Goal: Communication & Community: Connect with others

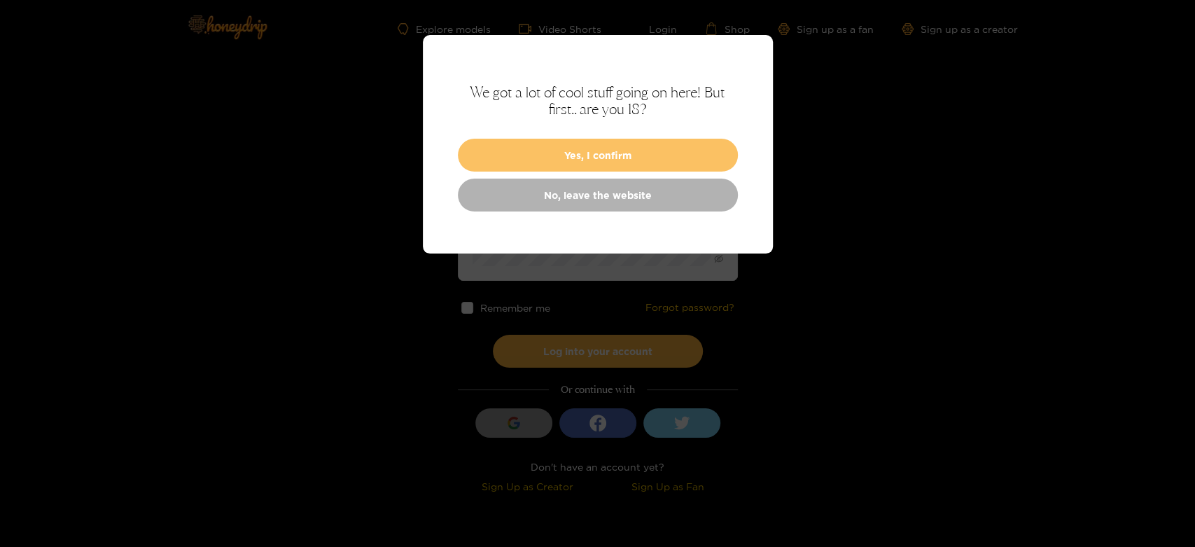
click at [561, 147] on button "Yes, I confirm" at bounding box center [598, 155] width 280 height 33
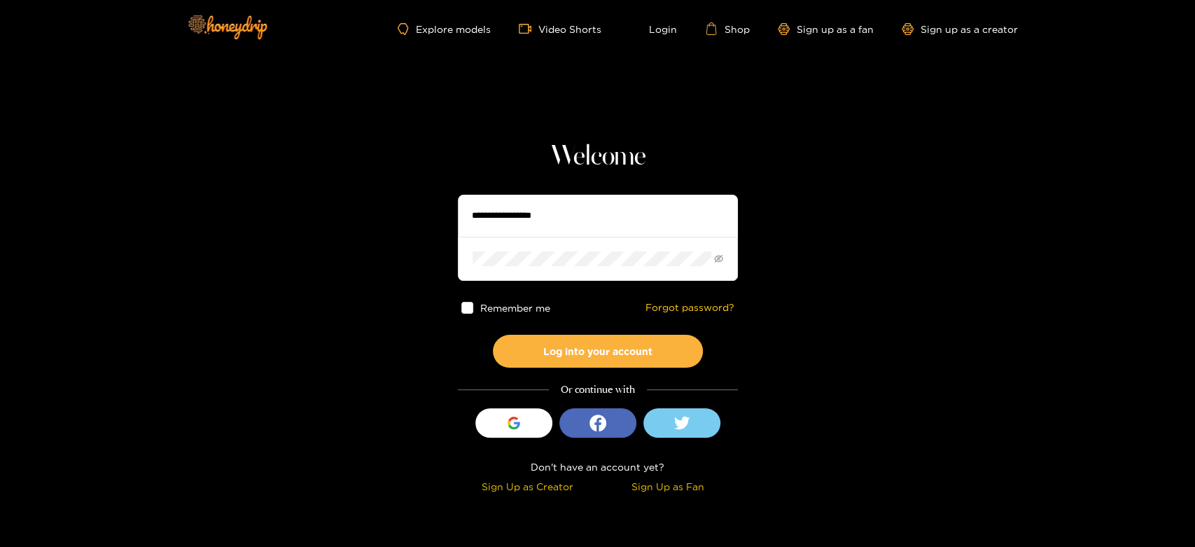
click at [502, 197] on input "text" at bounding box center [598, 216] width 280 height 42
type input "**********"
click at [534, 332] on div "Remember me Forgot password?" at bounding box center [598, 308] width 280 height 54
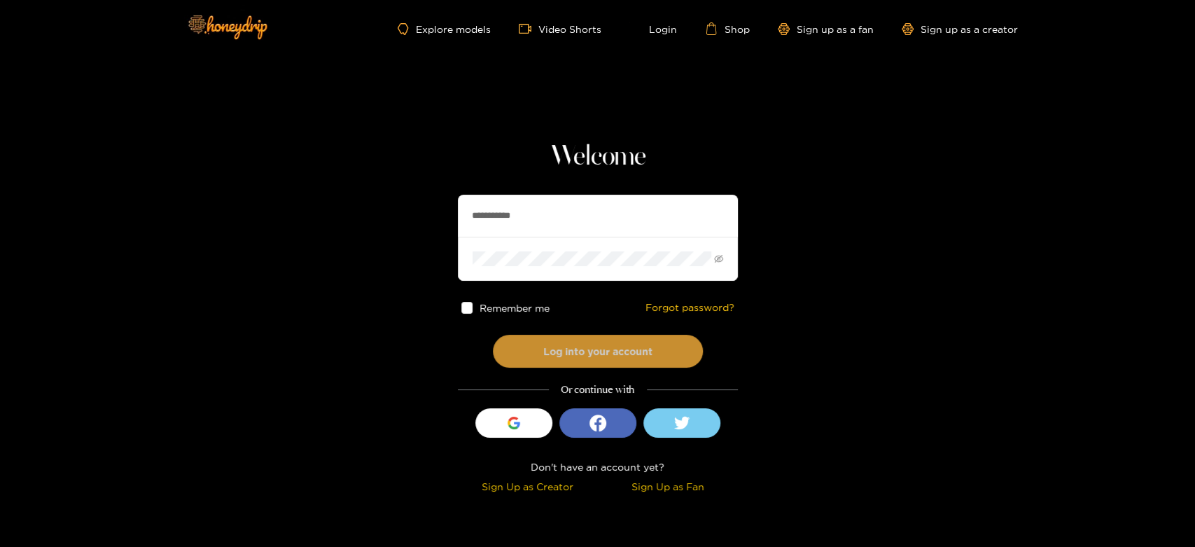
click at [575, 338] on button "Log into your account" at bounding box center [598, 351] width 210 height 33
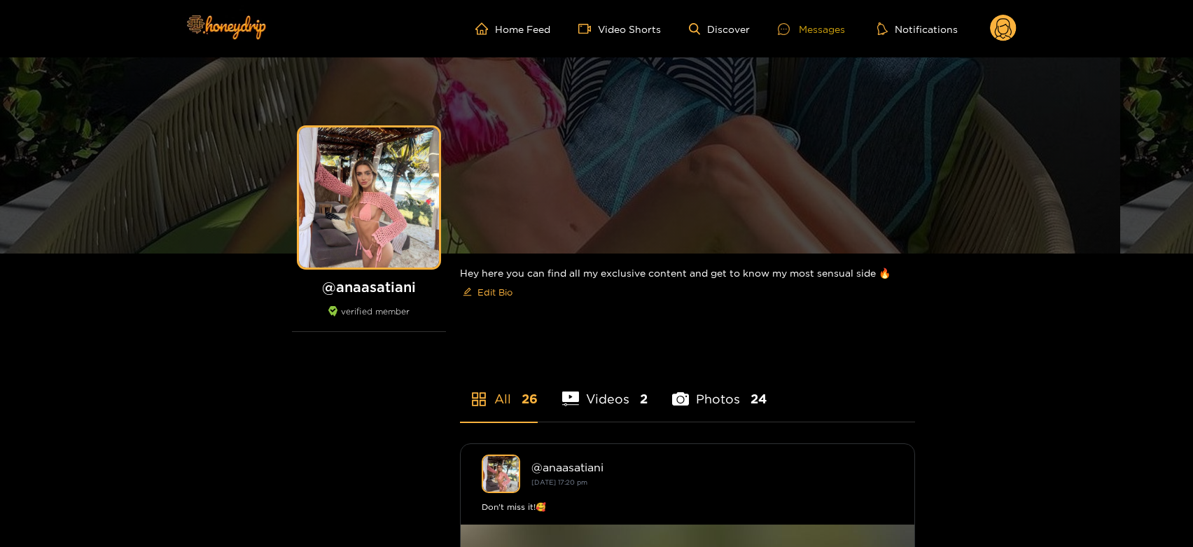
click at [796, 21] on div "Messages" at bounding box center [811, 29] width 67 height 16
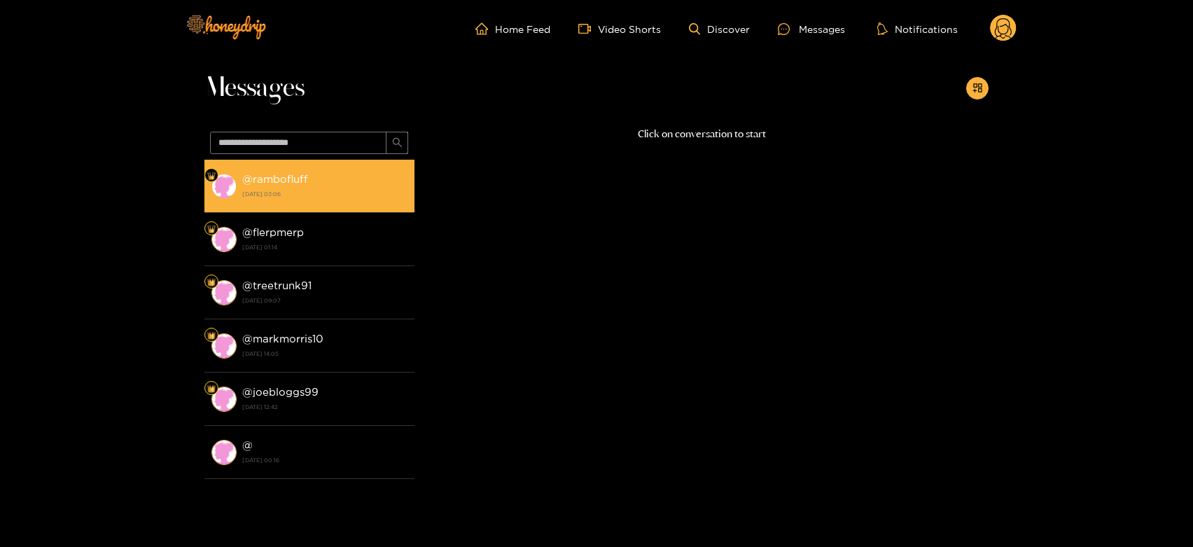
click at [314, 180] on div "@ rambofluff [DATE] 03:06" at bounding box center [324, 186] width 165 height 32
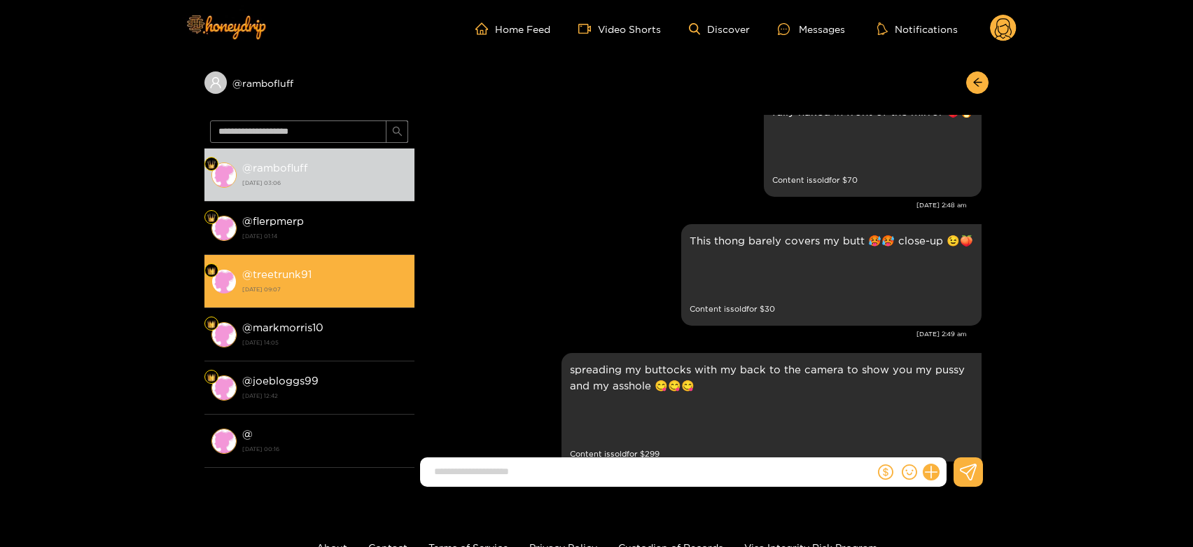
scroll to position [1815, 0]
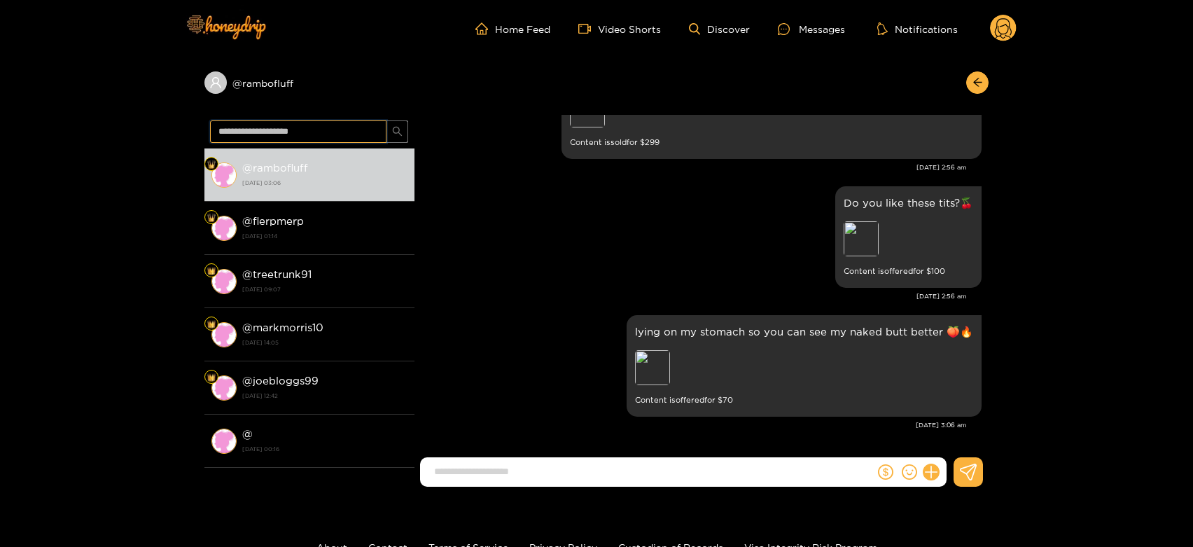
click at [303, 138] on input "text" at bounding box center [298, 131] width 176 height 22
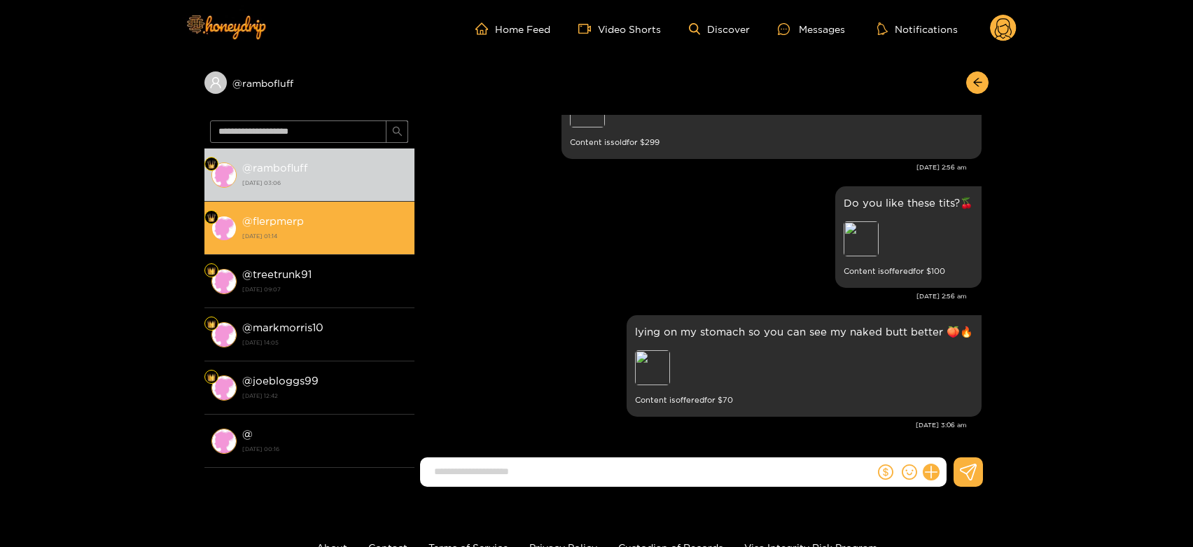
click at [303, 218] on strong "@ flerpmerp" at bounding box center [273, 221] width 62 height 12
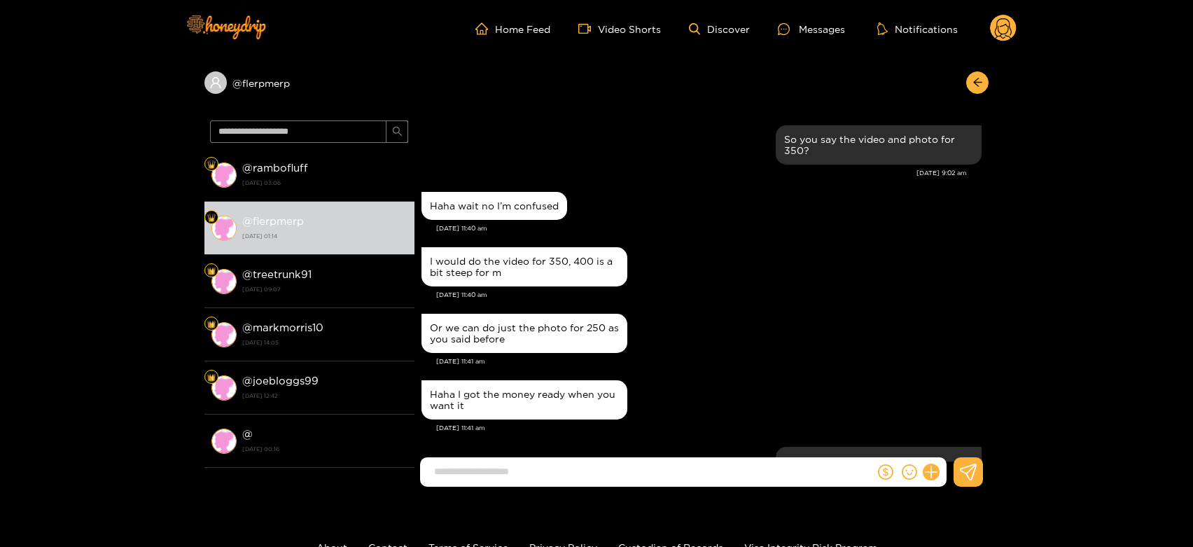
scroll to position [1317, 0]
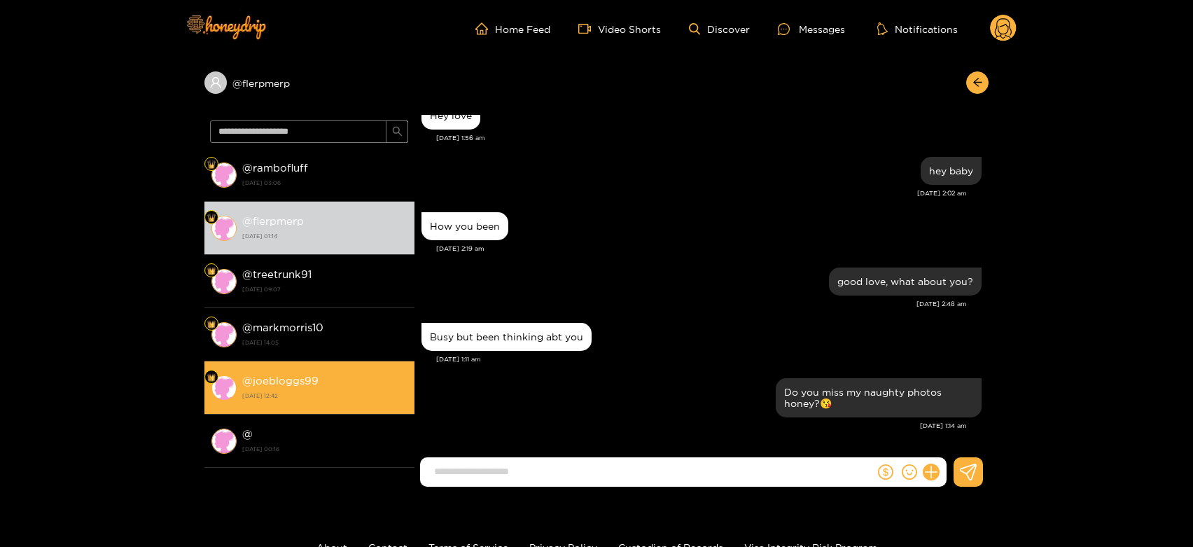
click at [298, 381] on strong "@ joebloggs99" at bounding box center [280, 381] width 76 height 12
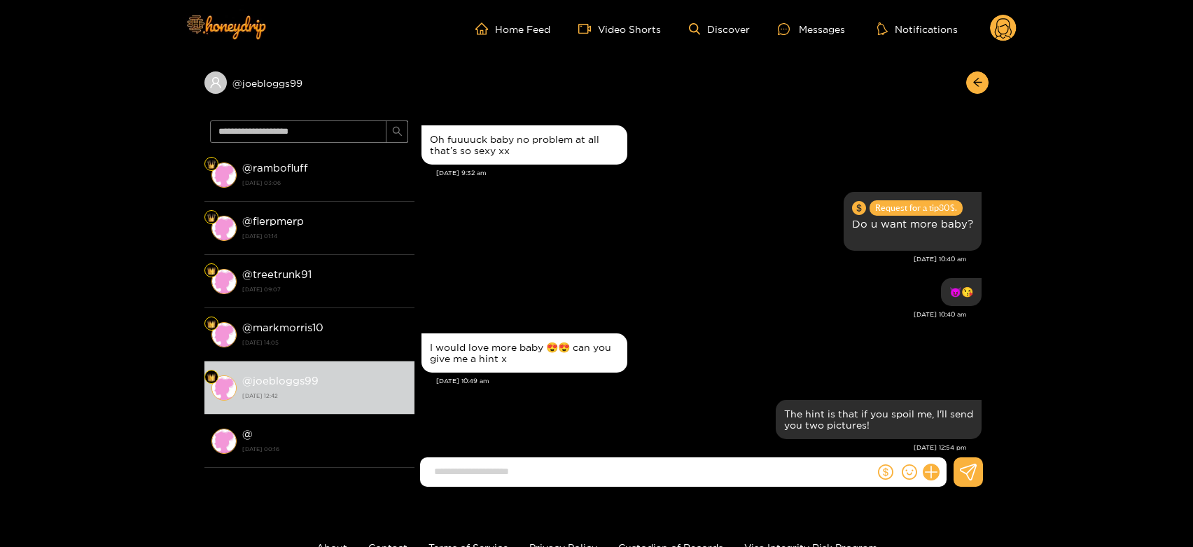
scroll to position [1409, 0]
